Goal: Transaction & Acquisition: Book appointment/travel/reservation

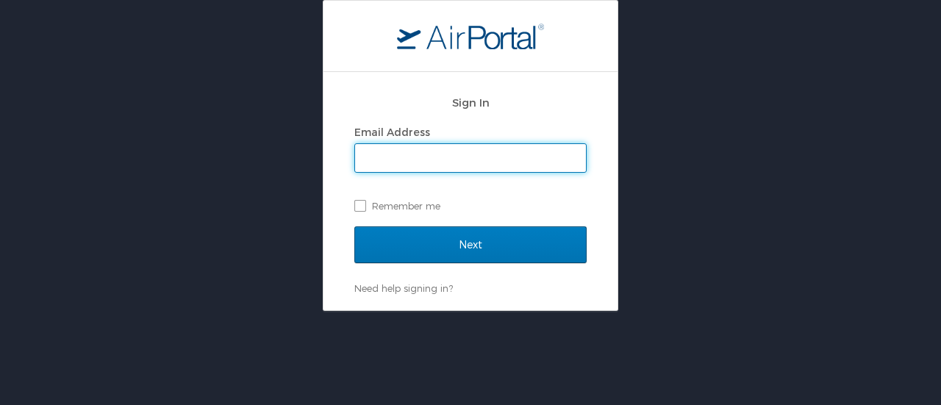
click at [425, 157] on input "Email Address" at bounding box center [470, 158] width 231 height 28
type input "[PERSON_NAME][EMAIL_ADDRESS][PERSON_NAME][DOMAIN_NAME]"
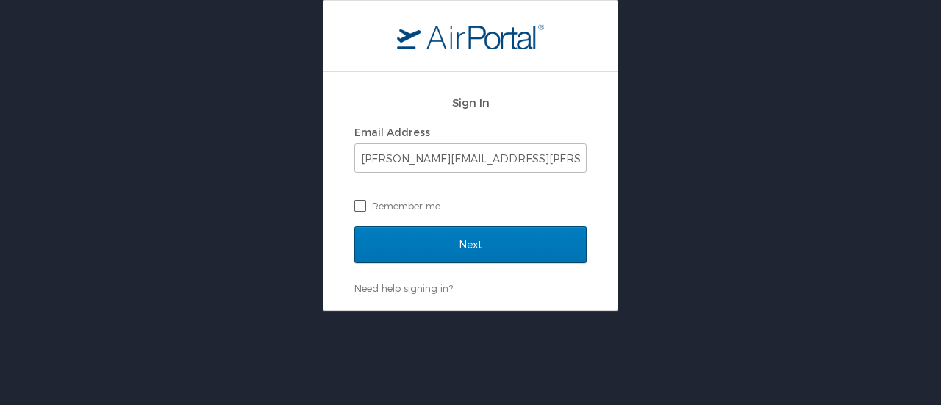
click at [357, 201] on label "Remember me" at bounding box center [470, 206] width 232 height 22
click at [357, 201] on input "Remember me" at bounding box center [359, 205] width 10 height 10
checkbox input "true"
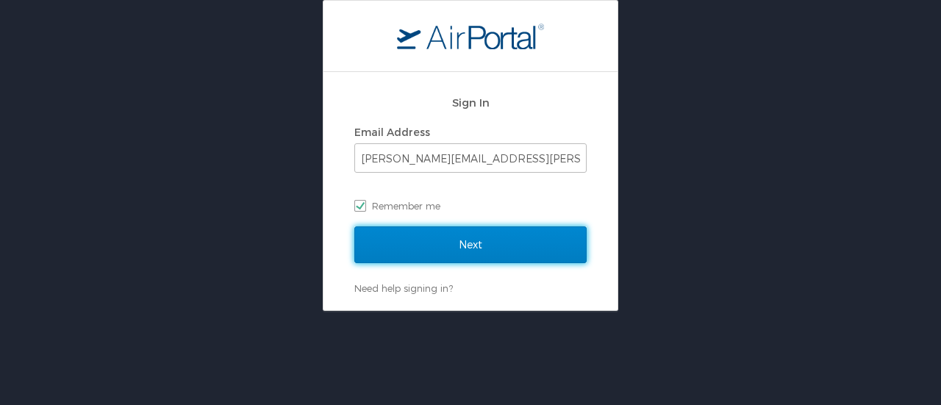
click at [403, 248] on input "Next" at bounding box center [470, 244] width 232 height 37
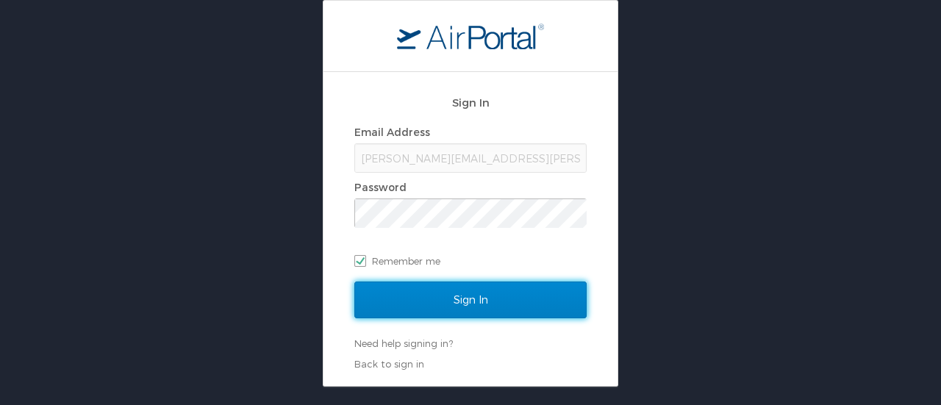
click at [493, 299] on input "Sign In" at bounding box center [470, 300] width 232 height 37
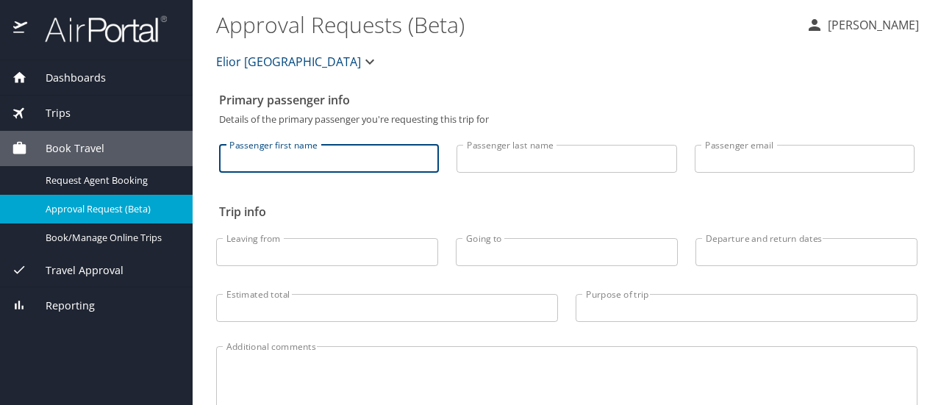
click at [388, 158] on input "Passenger first name" at bounding box center [329, 159] width 220 height 28
type input "[PERSON_NAME]"
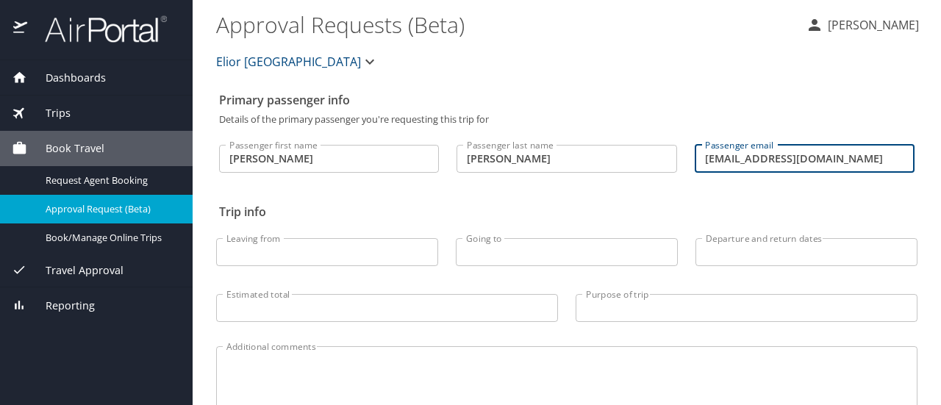
click at [812, 156] on input "[EMAIL_ADDRESS][DOMAIN_NAME]" at bounding box center [805, 159] width 220 height 28
drag, startPoint x: 722, startPoint y: 161, endPoint x: 752, endPoint y: 176, distance: 33.5
click at [728, 164] on input "[EMAIL_ADDRESS][DOMAIN_NAME]" at bounding box center [805, 159] width 220 height 28
click at [726, 155] on input "[EMAIL_ADDRESS][DOMAIN_NAME]" at bounding box center [805, 159] width 220 height 28
click at [756, 158] on input "[PERSON_NAME][EMAIL_ADDRESS][PERSON_NAME][DOMAIN_NAME]" at bounding box center [805, 159] width 220 height 28
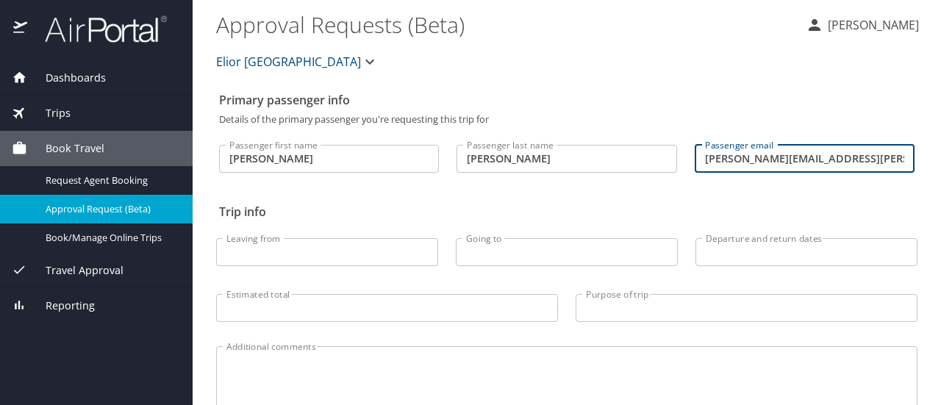
type input "[PERSON_NAME][EMAIL_ADDRESS][PERSON_NAME][DOMAIN_NAME]"
click at [87, 71] on span "Dashboards" at bounding box center [66, 78] width 79 height 16
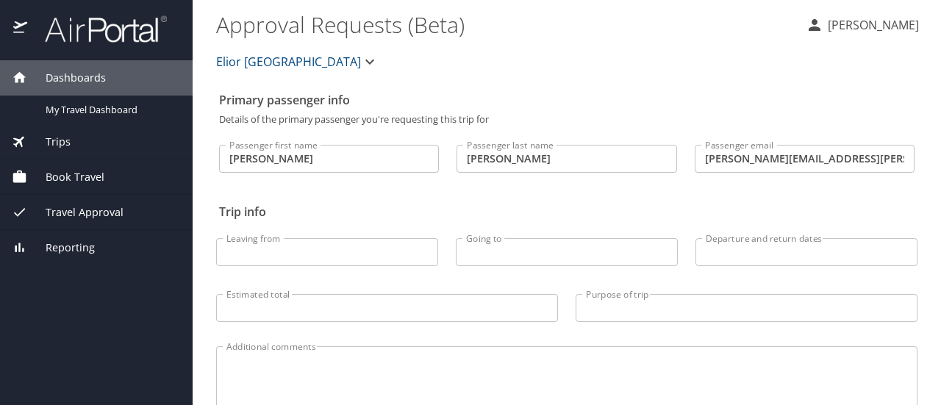
click at [81, 74] on span "Dashboards" at bounding box center [66, 78] width 79 height 16
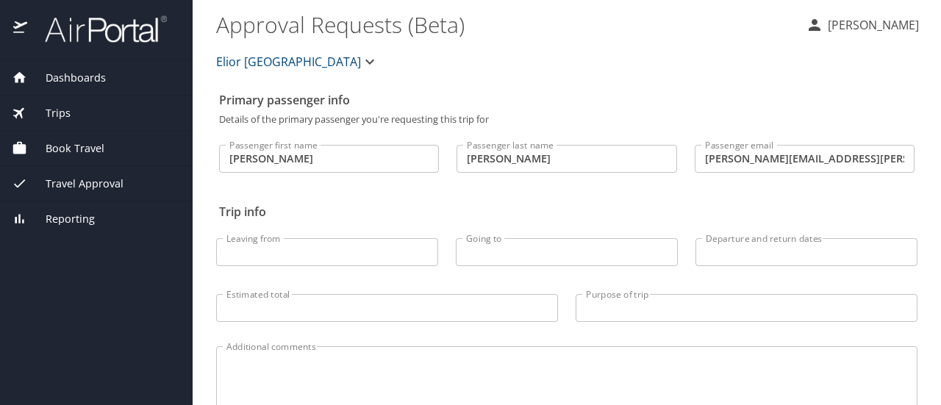
click at [77, 71] on span "Dashboards" at bounding box center [66, 78] width 79 height 16
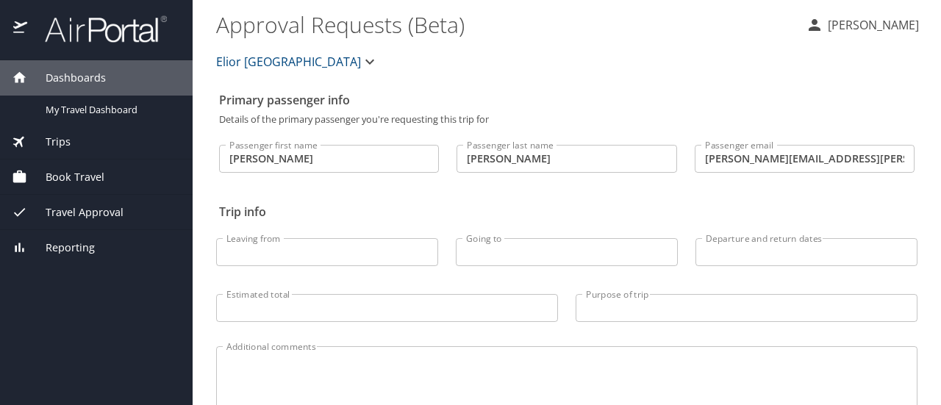
drag, startPoint x: 17, startPoint y: 22, endPoint x: 288, endPoint y: 1, distance: 272.0
click at [18, 22] on img at bounding box center [20, 29] width 15 height 29
